Goal: Information Seeking & Learning: Find specific fact

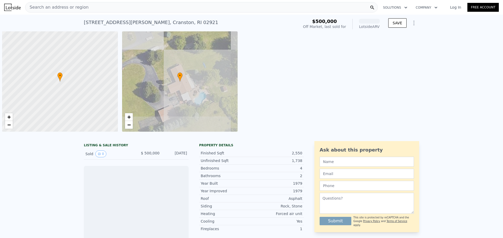
scroll to position [0, 2]
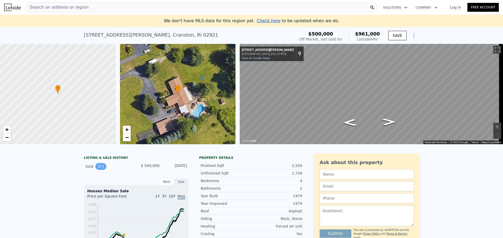
click at [98, 170] on button "0" at bounding box center [100, 166] width 11 height 7
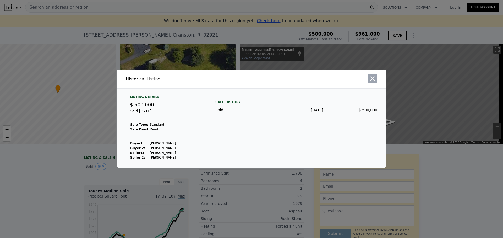
click at [375, 83] on button "button" at bounding box center [371, 78] width 9 height 9
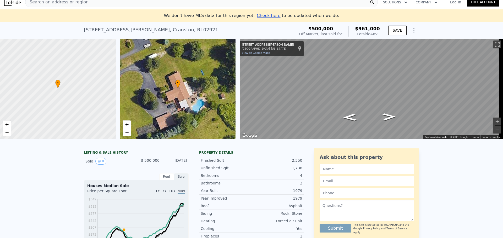
scroll to position [0, 0]
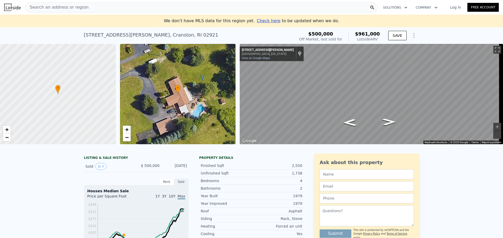
click at [126, 37] on div "[STREET_ADDRESS][PERSON_NAME]" at bounding box center [151, 34] width 134 height 7
click at [105, 12] on div "Search an address or region" at bounding box center [201, 7] width 352 height 10
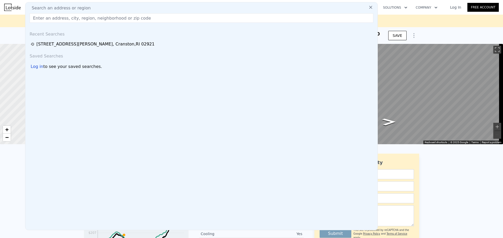
click at [105, 10] on div "Search an address or region" at bounding box center [201, 8] width 348 height 6
click at [102, 16] on input "text" at bounding box center [201, 17] width 343 height 9
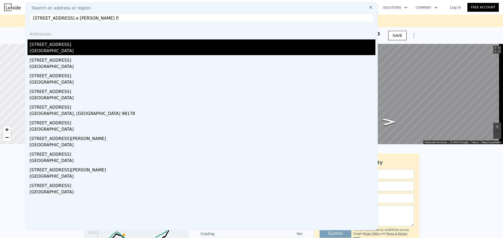
type input "[STREET_ADDRESS] e [PERSON_NAME] fl"
click at [77, 47] on div "[STREET_ADDRESS]" at bounding box center [203, 44] width 346 height 8
